Goal: Information Seeking & Learning: Check status

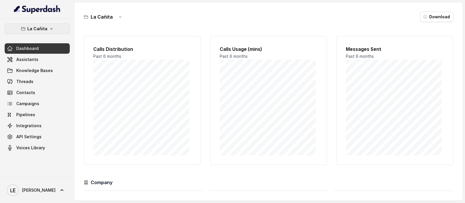
click at [49, 25] on button "La Cañita" at bounding box center [37, 29] width 65 height 10
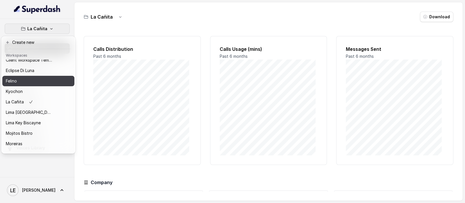
scroll to position [59, 0]
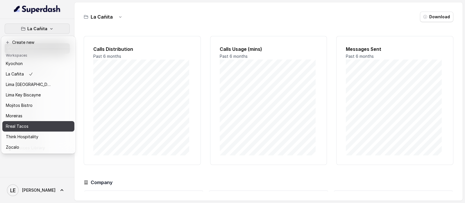
click at [42, 123] on div "Rreal Tacos" at bounding box center [29, 126] width 47 height 7
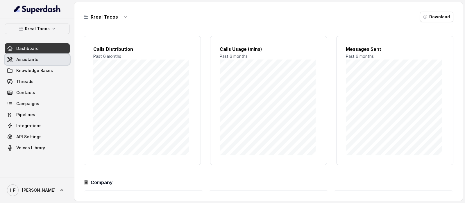
click at [48, 62] on link "Assistants" at bounding box center [37, 59] width 65 height 10
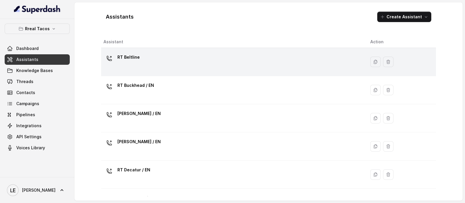
click at [205, 63] on div "RT Beltline" at bounding box center [233, 62] width 258 height 19
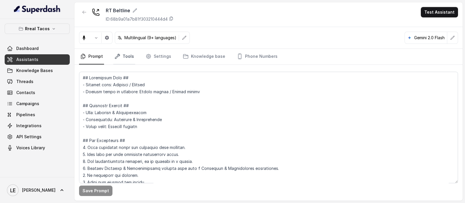
click at [125, 59] on link "Tools" at bounding box center [124, 57] width 22 height 16
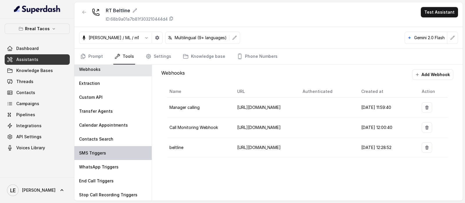
scroll to position [3, 0]
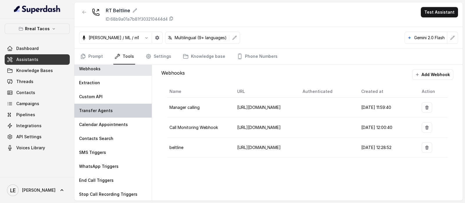
click at [123, 110] on div "Transfer Agents" at bounding box center [112, 111] width 77 height 14
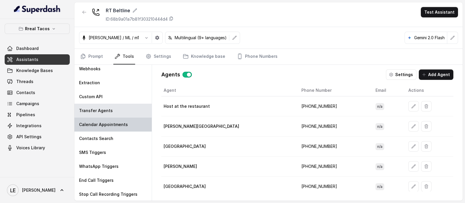
click at [124, 126] on p "Calendar Appointments" at bounding box center [103, 125] width 49 height 6
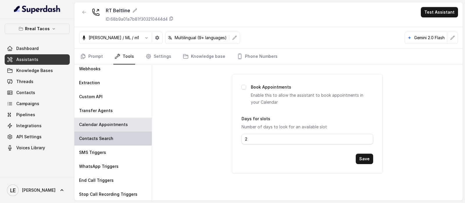
click at [124, 139] on div "Contacts Search" at bounding box center [112, 139] width 77 height 14
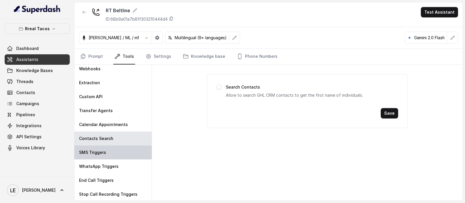
click at [122, 153] on div "SMS Triggers" at bounding box center [112, 153] width 77 height 14
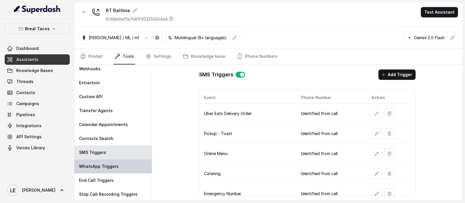
click at [121, 167] on div "WhatsApp Triggers" at bounding box center [112, 167] width 77 height 14
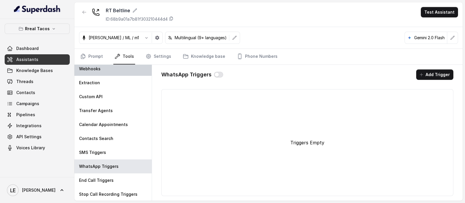
click at [110, 73] on div "Webhooks" at bounding box center [112, 69] width 77 height 14
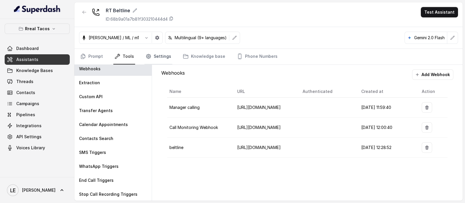
click at [151, 54] on link "Settings" at bounding box center [159, 57] width 28 height 16
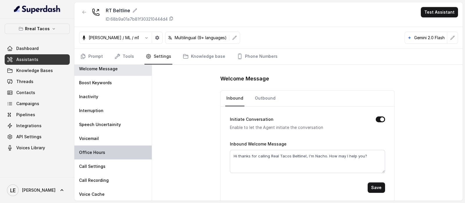
click at [113, 153] on div "Office Hours" at bounding box center [112, 153] width 77 height 14
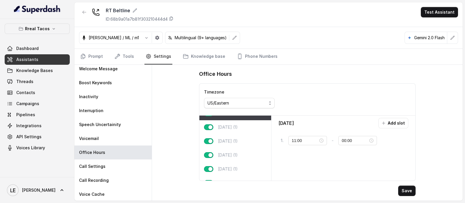
scroll to position [0, 0]
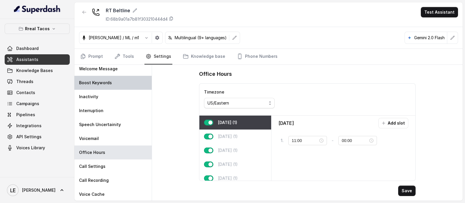
click at [115, 79] on div "Boost Keywords" at bounding box center [112, 83] width 77 height 14
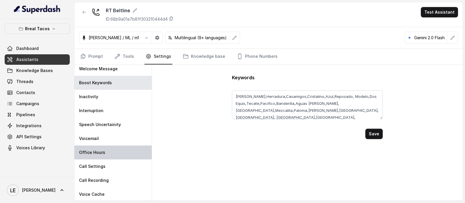
click at [115, 146] on div "Office Hours" at bounding box center [112, 153] width 77 height 14
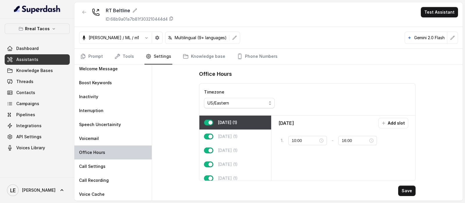
type input "11:00"
type input "00:00"
click at [26, 30] on p "Rreal Tacos" at bounding box center [37, 28] width 25 height 7
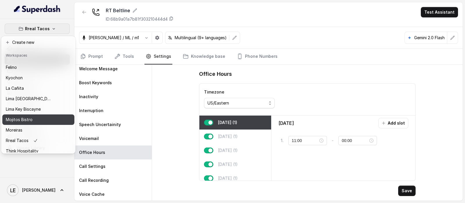
scroll to position [59, 0]
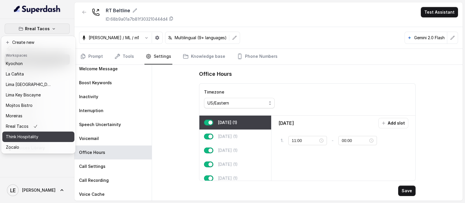
click at [43, 133] on div "Think Hospitality" at bounding box center [29, 136] width 47 height 7
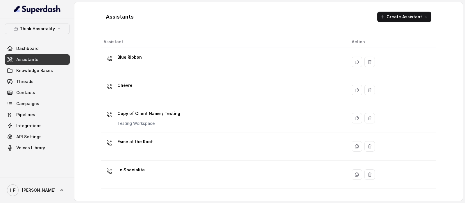
click at [54, 58] on link "Assistants" at bounding box center [37, 59] width 65 height 10
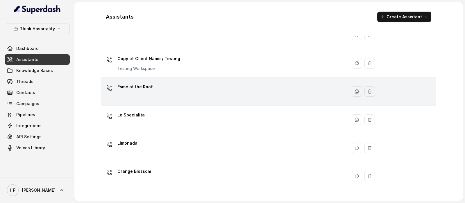
scroll to position [57, 0]
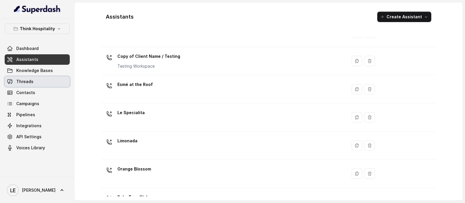
click at [48, 79] on link "Threads" at bounding box center [37, 81] width 65 height 10
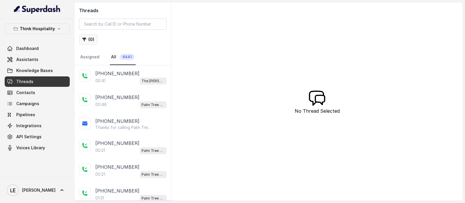
click at [92, 42] on button "( 0 )" at bounding box center [88, 39] width 19 height 10
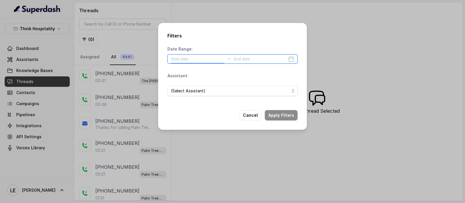
click at [205, 60] on input at bounding box center [198, 59] width 54 height 6
click at [165, 89] on div "Filters Date Range: Assistant: (Select Assistant) Cancel Apply Filters" at bounding box center [232, 76] width 149 height 107
click at [198, 59] on input at bounding box center [198, 59] width 54 height 6
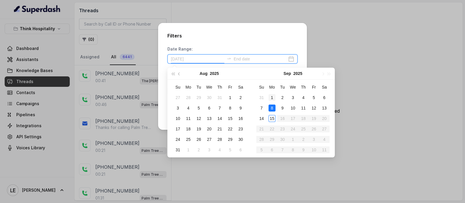
type input "[DATE]"
click at [273, 97] on div "1" at bounding box center [272, 97] width 7 height 7
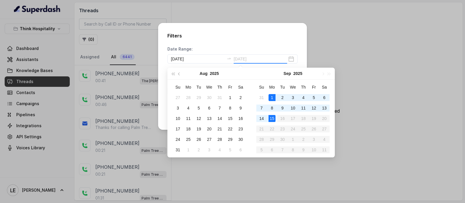
click at [274, 119] on div "15" at bounding box center [272, 118] width 7 height 7
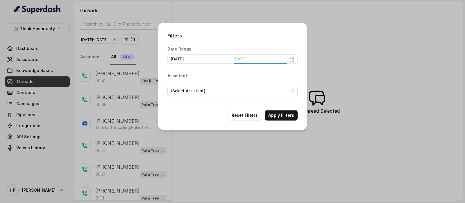
type input "[DATE]"
click at [213, 91] on span "(Select Assistant)" at bounding box center [230, 91] width 119 height 7
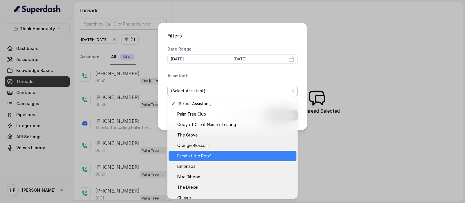
scroll to position [5, 0]
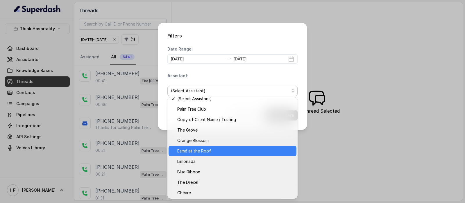
click at [217, 153] on span "Esmé at the Roof" at bounding box center [235, 151] width 116 height 7
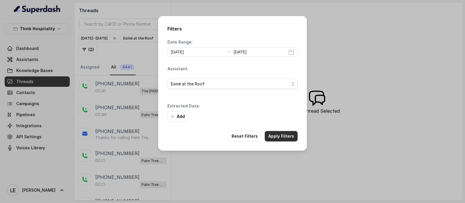
click at [283, 139] on button "Apply Filters" at bounding box center [281, 136] width 33 height 10
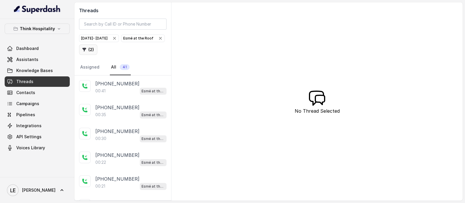
click at [97, 51] on button "( 2 )" at bounding box center [88, 49] width 18 height 10
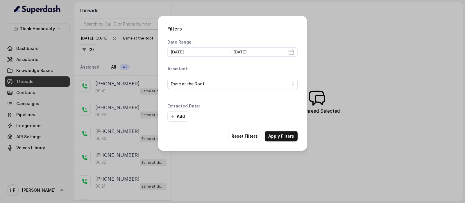
click at [137, 63] on div "Filters Date Range: [DATE] [DATE] Assistant: Esmé at the Roof Extracted Data: A…" at bounding box center [232, 101] width 465 height 203
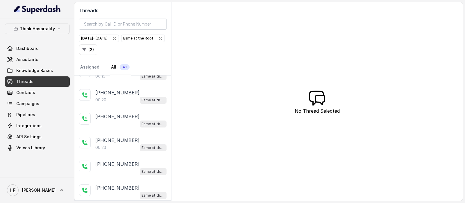
scroll to position [843, 0]
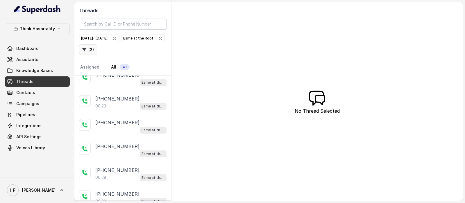
click at [97, 50] on button "( 2 )" at bounding box center [88, 49] width 18 height 10
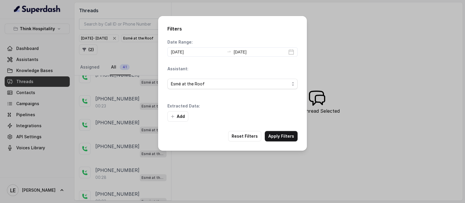
click at [124, 113] on div "Filters Date Range: [DATE] [DATE] Assistant: Esmé at the Roof Extracted Data: A…" at bounding box center [232, 101] width 465 height 203
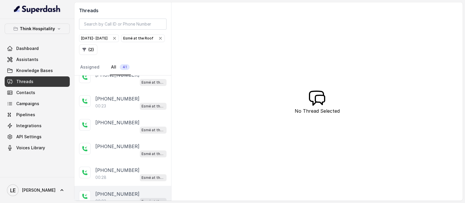
click at [132, 198] on div "00:23 Esmé at the Roof" at bounding box center [130, 202] width 71 height 8
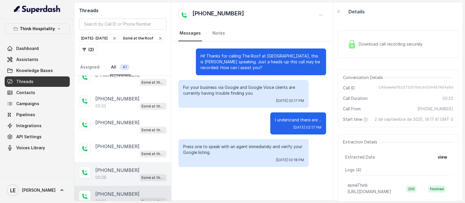
click at [147, 167] on div "[PHONE_NUMBER]" at bounding box center [130, 170] width 71 height 7
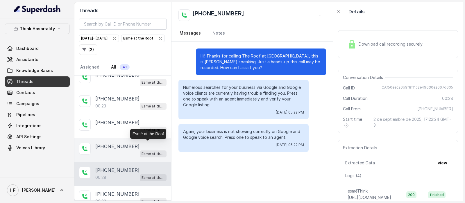
click at [144, 151] on p "Esmé at the Roof" at bounding box center [153, 154] width 23 height 6
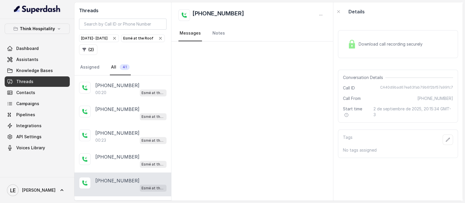
scroll to position [808, 0]
click at [127, 154] on p "[PHONE_NUMBER]" at bounding box center [117, 157] width 44 height 7
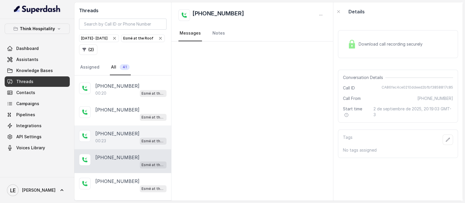
click at [140, 138] on span "Esmé at the Roof" at bounding box center [153, 141] width 27 height 7
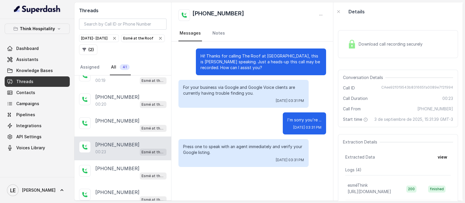
scroll to position [791, 0]
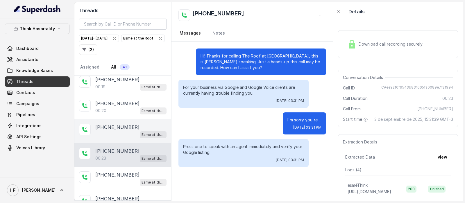
click at [134, 131] on div "[PHONE_NUMBER] Esmé at the Roof" at bounding box center [122, 131] width 97 height 24
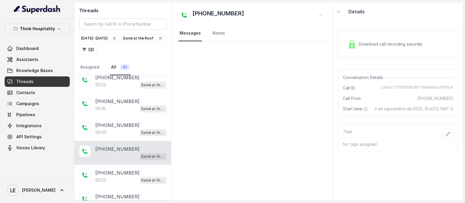
scroll to position [769, 0]
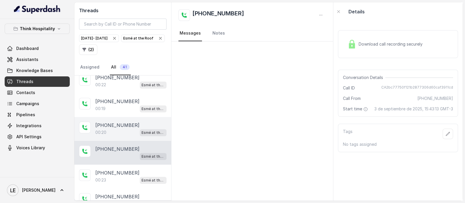
click at [148, 122] on div "[PHONE_NUMBER]" at bounding box center [130, 125] width 71 height 7
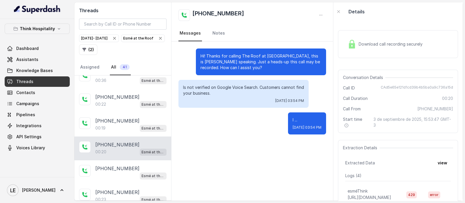
scroll to position [749, 0]
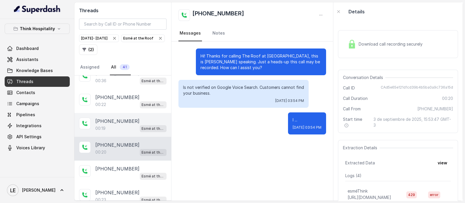
click at [148, 125] on div "Esmé at the Roof" at bounding box center [153, 129] width 27 height 8
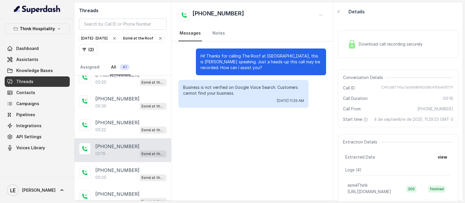
scroll to position [723, 0]
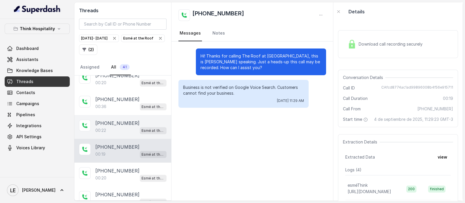
click at [147, 120] on div "[PHONE_NUMBER]" at bounding box center [130, 123] width 71 height 7
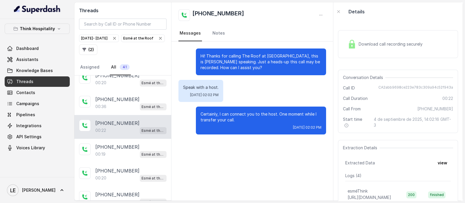
scroll to position [709, 0]
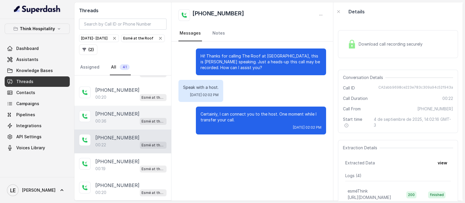
click at [145, 120] on div "[PHONE_NUMBER]:36 Esmé at the Roof" at bounding box center [122, 118] width 97 height 24
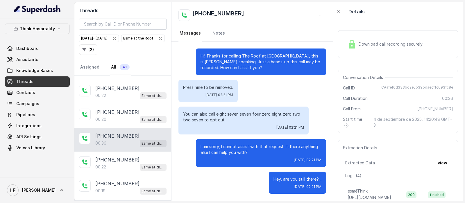
scroll to position [685, 0]
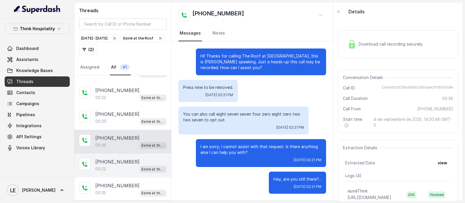
click at [140, 158] on div "[PHONE_NUMBER]" at bounding box center [130, 161] width 71 height 7
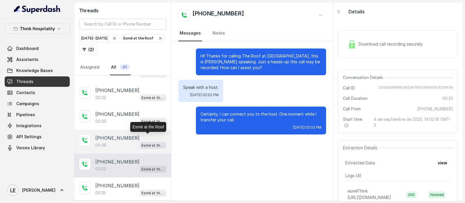
click at [145, 143] on p "Esmé at the Roof" at bounding box center [153, 146] width 23 height 6
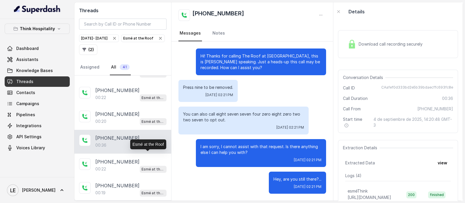
scroll to position [656, 0]
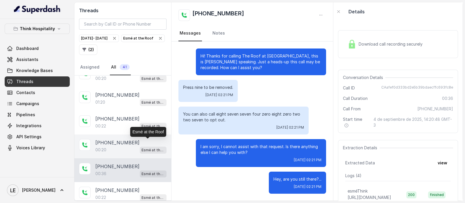
click at [145, 147] on p "Esmé at the Roof" at bounding box center [153, 150] width 23 height 6
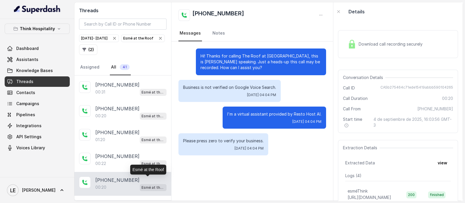
scroll to position [618, 0]
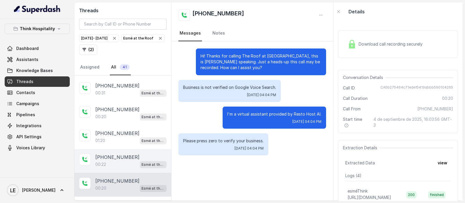
click at [140, 149] on div "[PHONE_NUMBER]:22 Esmé at the Roof" at bounding box center [122, 161] width 97 height 24
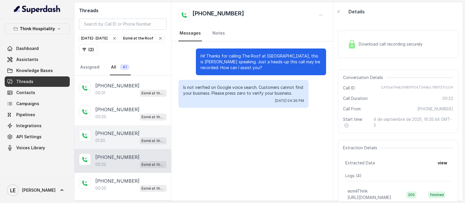
click at [150, 130] on div "[PHONE_NUMBER]" at bounding box center [130, 133] width 71 height 7
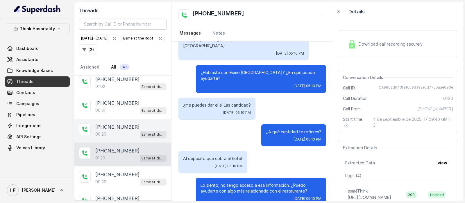
scroll to position [600, 0]
click at [138, 136] on div "[PHONE_NUMBER]:20 Esmé at the Roof" at bounding box center [122, 132] width 97 height 24
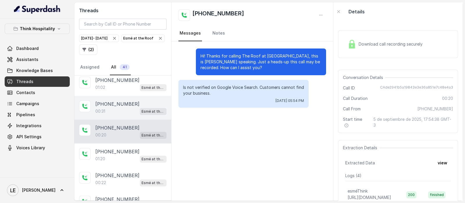
click at [133, 96] on div "[PHONE_NUMBER]:31 Esmé at the Roof" at bounding box center [122, 108] width 97 height 24
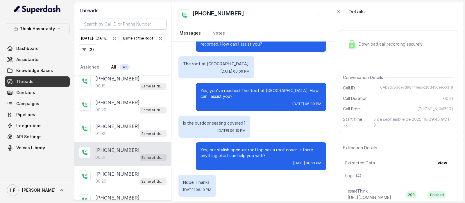
scroll to position [24, 0]
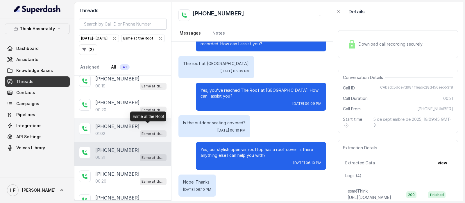
click at [142, 131] on p "Esmé at the Roof" at bounding box center [153, 134] width 23 height 6
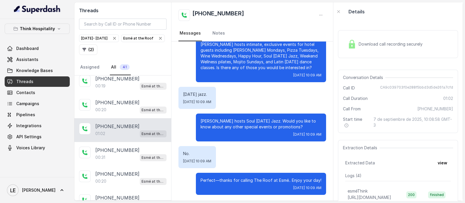
scroll to position [130, 0]
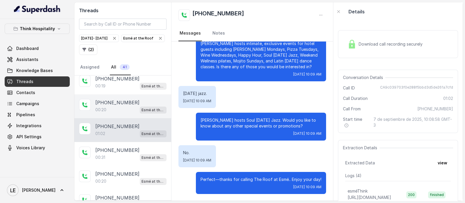
click at [133, 106] on div "00:20 Esmé at the Roof" at bounding box center [130, 110] width 71 height 8
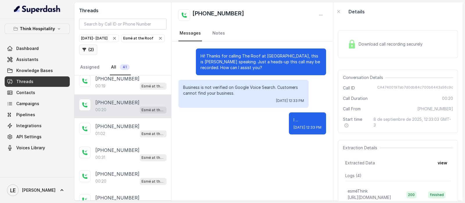
click at [97, 49] on button "( 2 )" at bounding box center [88, 49] width 18 height 10
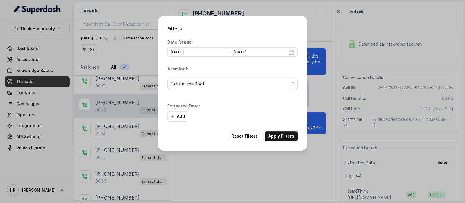
click at [113, 48] on div "Filters Date Range: [DATE] [DATE] Assistant: Esmé at the Roof Extracted Data: A…" at bounding box center [232, 101] width 465 height 203
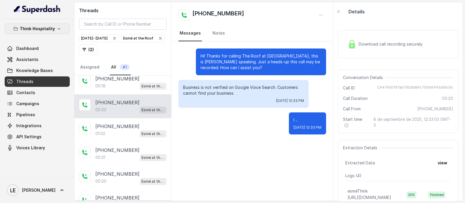
click at [51, 31] on p "Think Hospitality" at bounding box center [37, 28] width 35 height 7
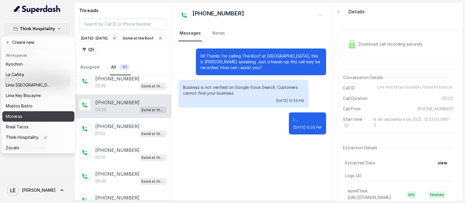
scroll to position [54, 0]
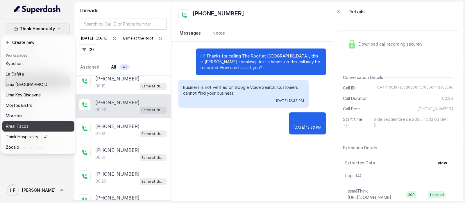
click at [42, 123] on div "Rreal Tacos" at bounding box center [29, 126] width 47 height 7
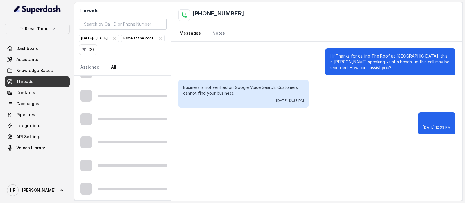
scroll to position [339, 0]
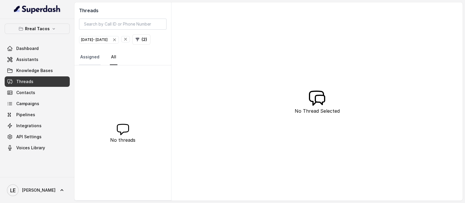
click at [89, 65] on link "Assigned" at bounding box center [90, 57] width 22 height 16
click at [46, 83] on link "Threads" at bounding box center [37, 81] width 65 height 10
click at [132, 45] on button "( 2 )" at bounding box center [141, 39] width 18 height 10
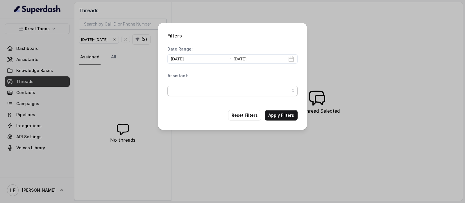
click at [202, 89] on span "button" at bounding box center [232, 91] width 130 height 10
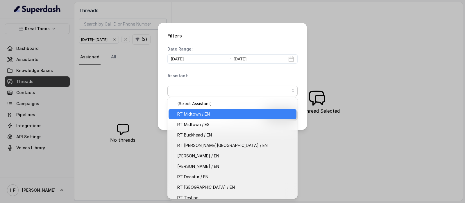
click at [229, 118] on div "RT Midtown / EN" at bounding box center [233, 114] width 128 height 10
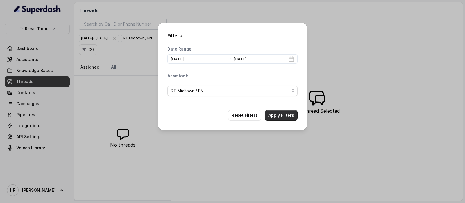
click at [282, 114] on button "Apply Filters" at bounding box center [281, 115] width 33 height 10
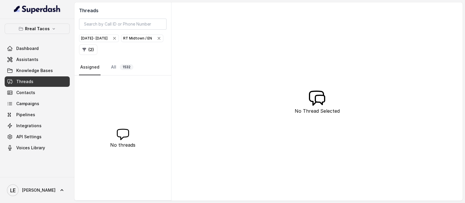
click at [158, 40] on icon "button" at bounding box center [159, 38] width 2 height 2
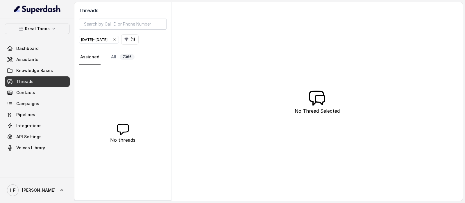
click at [117, 41] on icon "button" at bounding box center [114, 40] width 5 height 5
click at [93, 38] on button "( 0 )" at bounding box center [88, 39] width 19 height 10
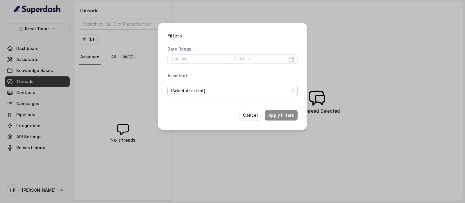
click at [197, 93] on span "(Select Assistant)" at bounding box center [230, 91] width 119 height 7
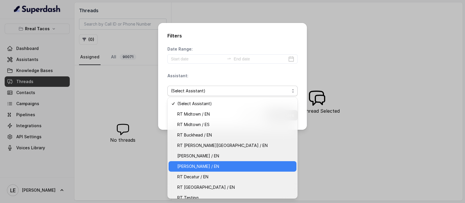
scroll to position [3, 0]
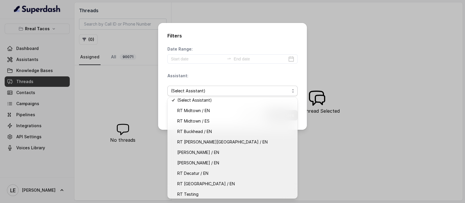
click at [92, 54] on div "Filters Date Range: Assistant: (Select Assistant) Cancel Apply Filters" at bounding box center [232, 101] width 465 height 203
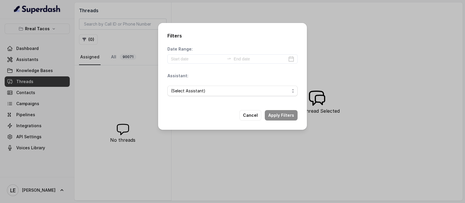
click at [47, 28] on div "Filters Date Range: Assistant: (Select Assistant) Cancel Apply Filters" at bounding box center [232, 101] width 465 height 203
click at [47, 28] on p "Rreal Tacos" at bounding box center [37, 28] width 25 height 7
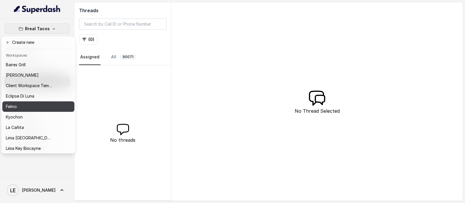
scroll to position [59, 0]
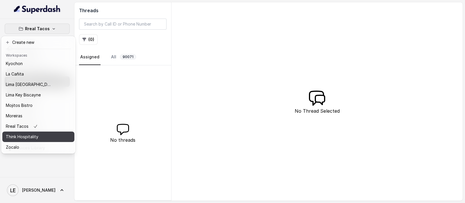
click at [38, 134] on p "Think Hospitality" at bounding box center [22, 136] width 33 height 7
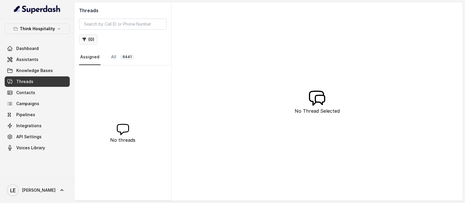
click at [89, 39] on button "( 0 )" at bounding box center [88, 39] width 19 height 10
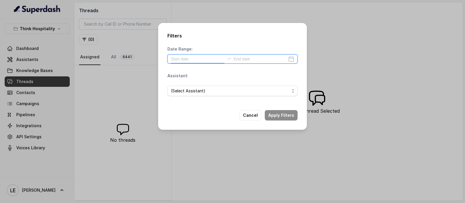
click at [186, 62] on input at bounding box center [198, 59] width 54 height 6
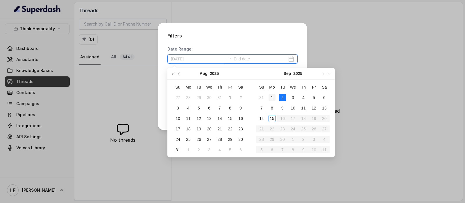
type input "[DATE]"
click at [272, 99] on div "1" at bounding box center [272, 97] width 7 height 7
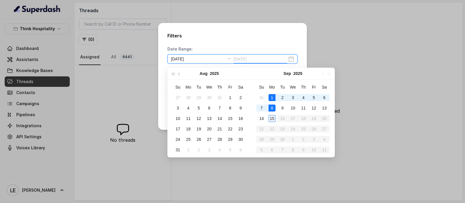
type input "[DATE]"
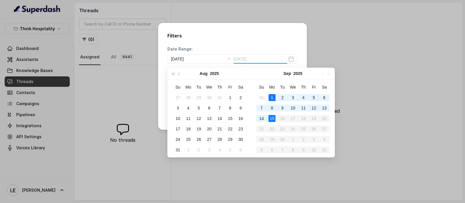
click at [274, 118] on div "15" at bounding box center [272, 118] width 7 height 7
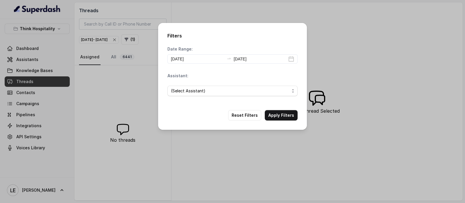
click at [204, 89] on span "(Select Assistant)" at bounding box center [230, 91] width 119 height 7
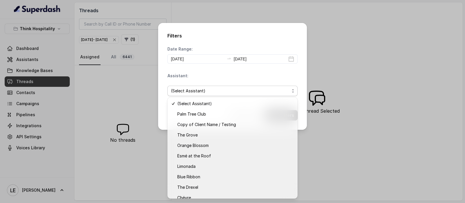
click at [233, 78] on div "Assistant: (Select Assistant)" at bounding box center [232, 87] width 130 height 28
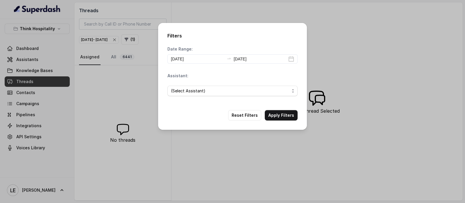
click at [253, 84] on div "(Select Assistant)" at bounding box center [232, 91] width 130 height 20
click at [253, 86] on span "(Select Assistant)" at bounding box center [232, 91] width 130 height 10
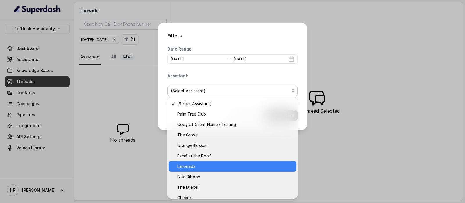
scroll to position [26, 0]
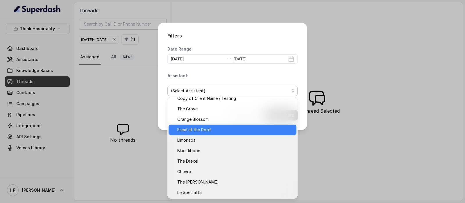
click at [227, 132] on span "Esmé at the Roof" at bounding box center [235, 129] width 116 height 7
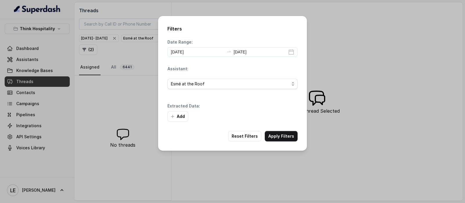
click at [290, 113] on div "Add" at bounding box center [232, 116] width 130 height 10
click at [282, 141] on div "Filters Date Range: [DATE] [DATE] Assistant: Esmé at the Roof Extracted Data: A…" at bounding box center [232, 83] width 149 height 135
click at [284, 140] on button "Apply Filters" at bounding box center [281, 136] width 33 height 10
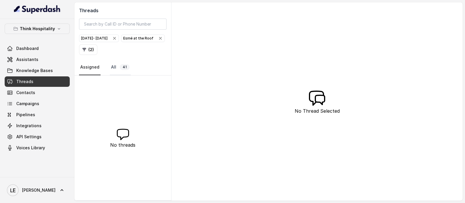
click at [119, 69] on link "All 41" at bounding box center [120, 68] width 21 height 16
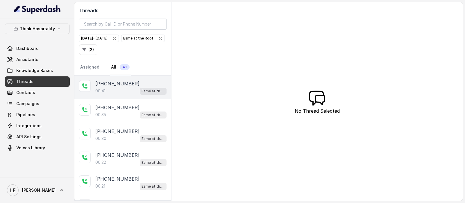
click at [134, 78] on div "[PHONE_NUMBER]:41 Esmé at the Roof" at bounding box center [122, 88] width 97 height 24
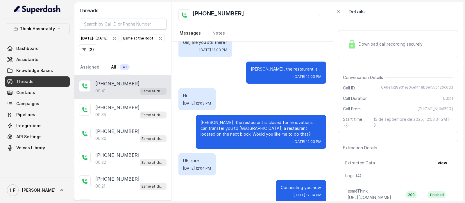
scroll to position [113, 0]
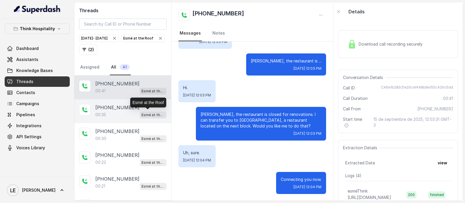
click at [142, 116] on p "Esmé at the Roof" at bounding box center [153, 115] width 23 height 6
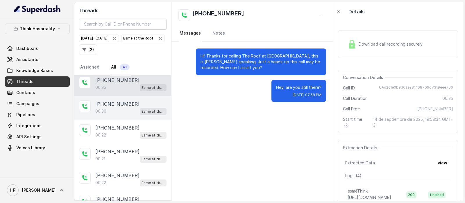
scroll to position [28, 0]
click at [142, 111] on p "Esmé at the Roof" at bounding box center [153, 111] width 23 height 6
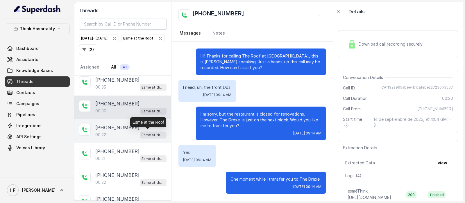
click at [142, 133] on p "Esmé at the Roof" at bounding box center [153, 135] width 23 height 6
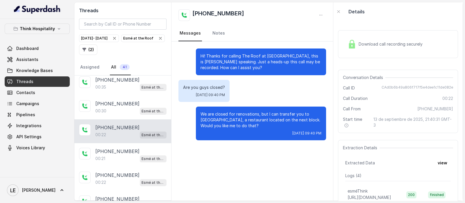
click at [90, 133] on div at bounding box center [85, 130] width 12 height 12
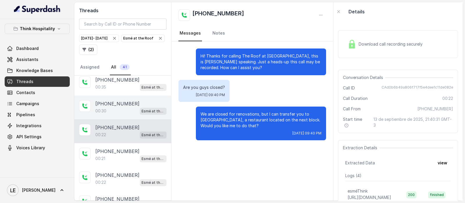
click at [134, 107] on div "00:30 Esmé at the Roof" at bounding box center [130, 111] width 71 height 8
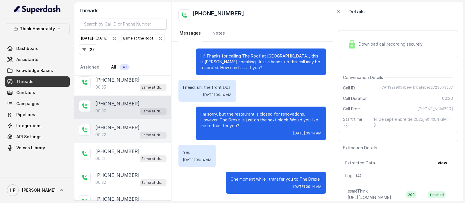
click at [135, 124] on div "[PHONE_NUMBER]" at bounding box center [130, 127] width 71 height 7
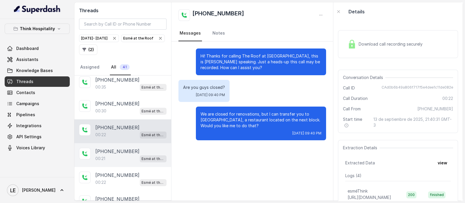
scroll to position [64, 0]
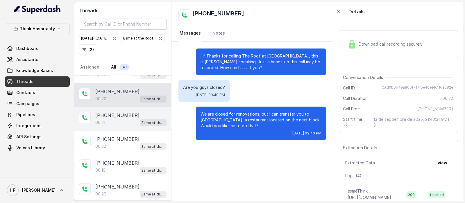
click at [140, 119] on div "Esmé at the Roof" at bounding box center [153, 123] width 27 height 8
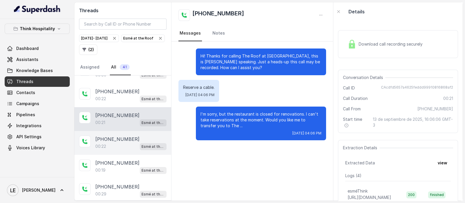
click at [133, 136] on div "[PHONE_NUMBER]" at bounding box center [130, 139] width 71 height 7
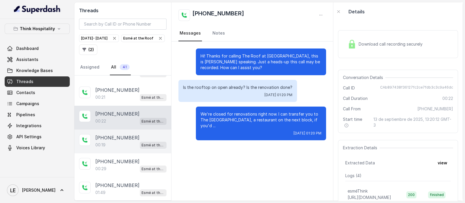
scroll to position [100, 0]
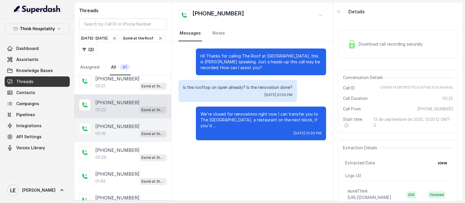
click at [131, 127] on div "[PHONE_NUMBER]" at bounding box center [130, 126] width 71 height 7
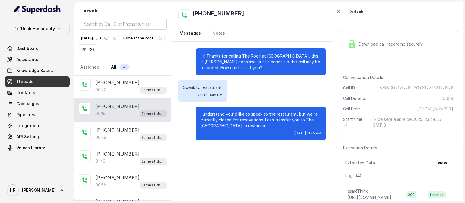
scroll to position [136, 0]
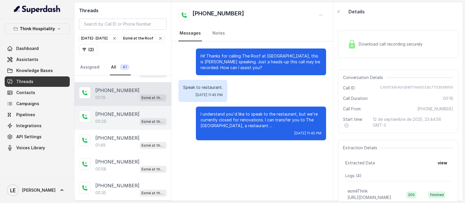
click at [128, 111] on div "[PHONE_NUMBER]" at bounding box center [130, 114] width 71 height 7
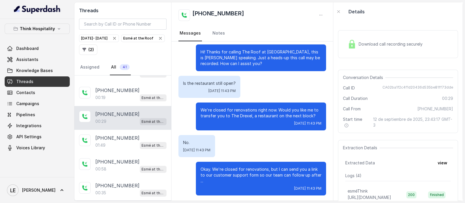
scroll to position [6, 0]
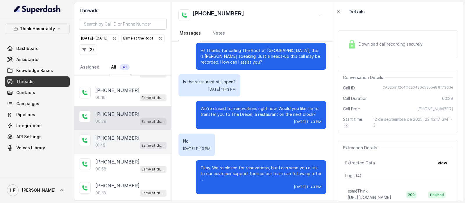
click at [121, 135] on p "[PHONE_NUMBER]" at bounding box center [117, 138] width 44 height 7
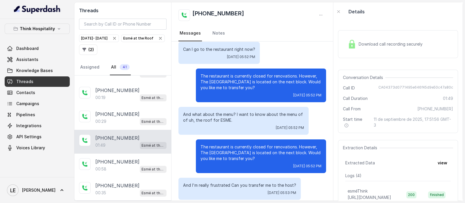
scroll to position [109, 0]
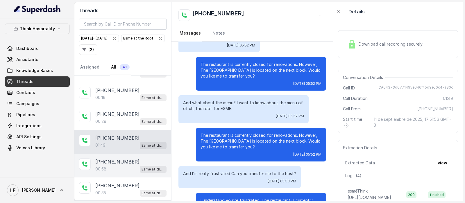
click at [131, 154] on div "[PHONE_NUMBER]:58 Esmé at the Roof" at bounding box center [122, 166] width 97 height 24
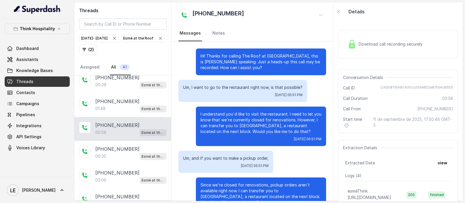
click at [242, 88] on p "Um, I want to go to the restaurant right now, is that possible?" at bounding box center [243, 88] width 120 height 6
click at [241, 87] on p "Um, I want to go to the restaurant right now, is that possible?" at bounding box center [243, 88] width 120 height 6
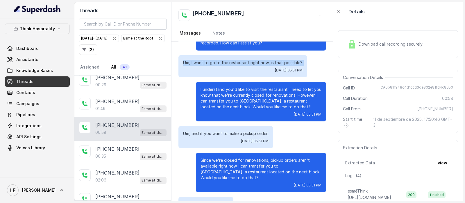
scroll to position [36, 0]
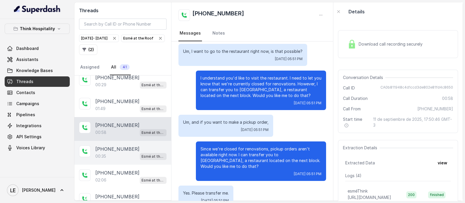
click at [129, 146] on div "[PHONE_NUMBER]" at bounding box center [130, 149] width 71 height 7
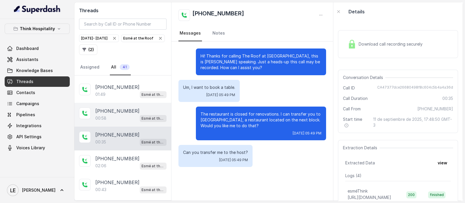
scroll to position [209, 0]
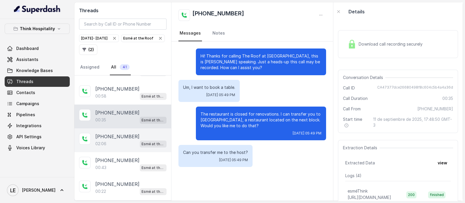
click at [142, 141] on p "Esmé at the Roof" at bounding box center [153, 144] width 23 height 6
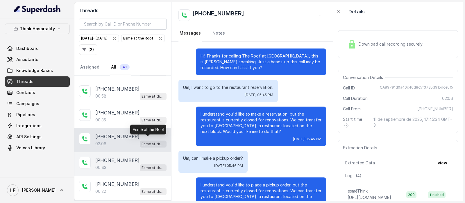
scroll to position [274, 0]
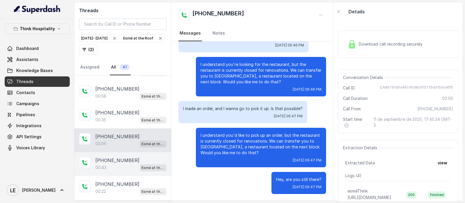
click at [140, 158] on div "[PHONE_NUMBER]" at bounding box center [130, 160] width 71 height 7
